Goal: Navigation & Orientation: Understand site structure

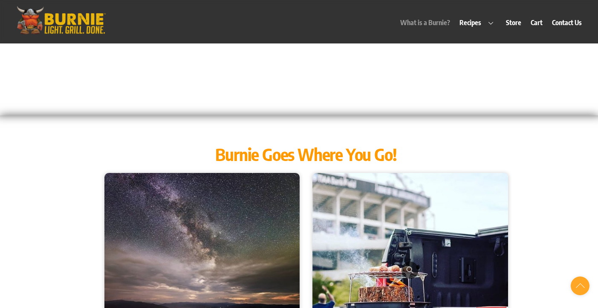
scroll to position [847, 0]
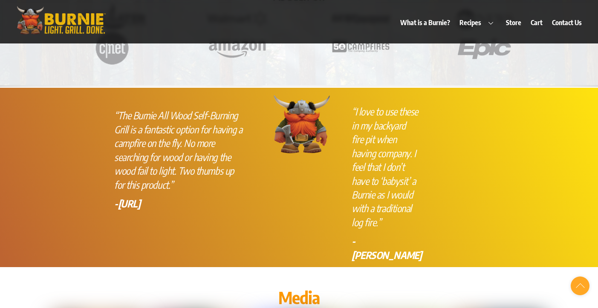
scroll to position [1823, 0]
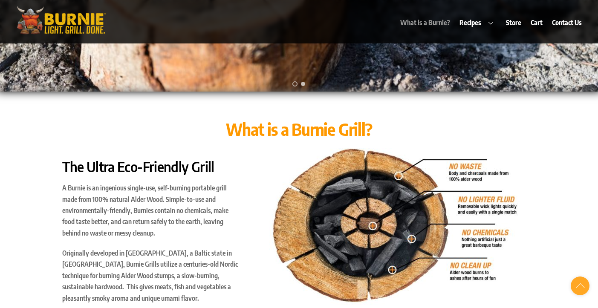
scroll to position [213, 0]
